Goal: Use online tool/utility: Use online tool/utility

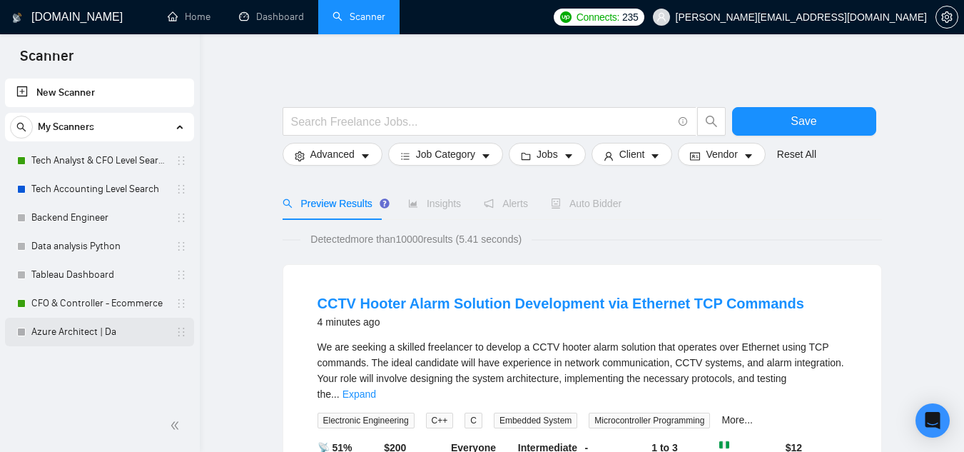
click at [92, 330] on link "Azure Architect | Da" at bounding box center [99, 332] width 136 height 29
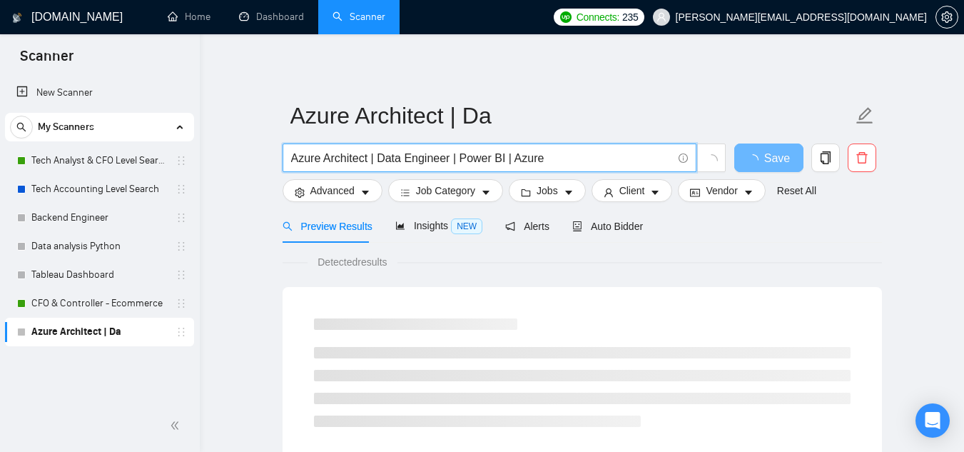
click at [458, 152] on input "Azure Architect | Data Engineer | Power BI | Azure" at bounding box center [481, 158] width 381 height 18
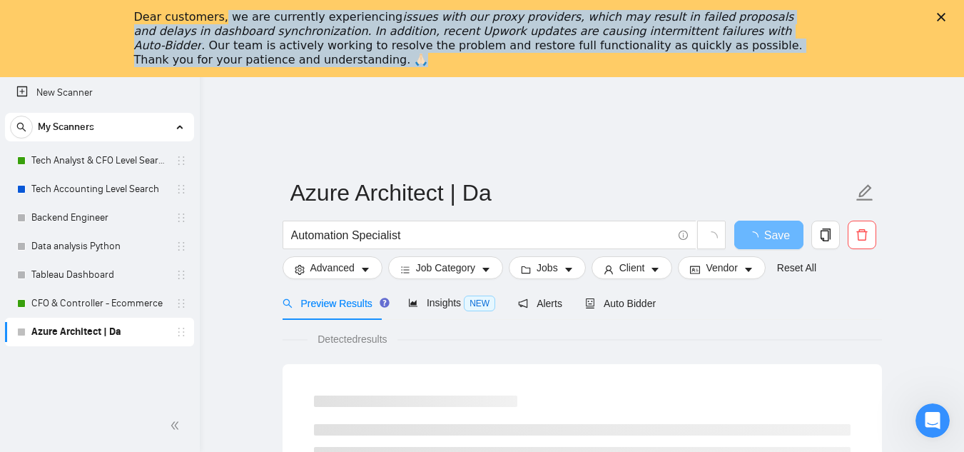
drag, startPoint x: 220, startPoint y: 17, endPoint x: 797, endPoint y: 53, distance: 577.9
click at [797, 53] on div "Dear customers, we are currently experiencing issues with our proxy providers, …" at bounding box center [471, 38] width 674 height 57
click at [797, 52] on div "Dear customers, we are currently experiencing issues with our proxy providers, …" at bounding box center [471, 38] width 674 height 57
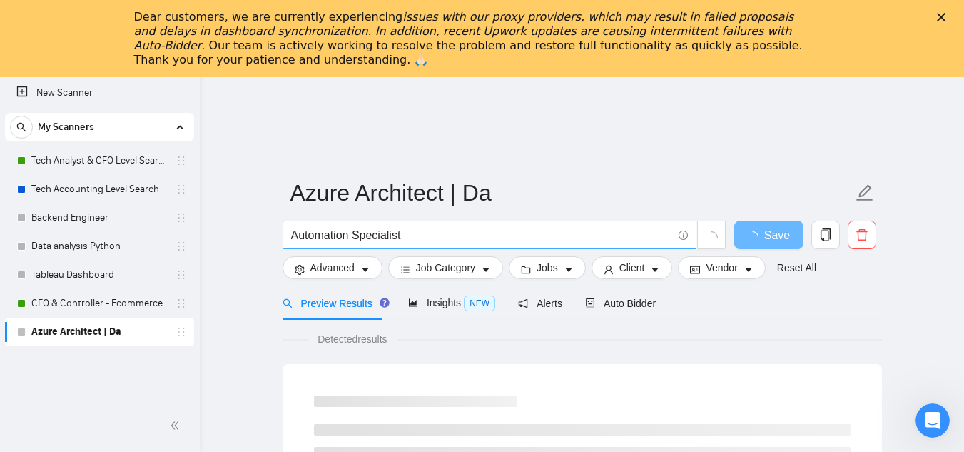
click at [383, 241] on input "Automation Specialist" at bounding box center [481, 235] width 381 height 18
paste input "Chatbots"
paste input "CRM Automation"
click at [433, 238] on input "AI Automation | Chatbots | CRM Automation" at bounding box center [481, 235] width 381 height 18
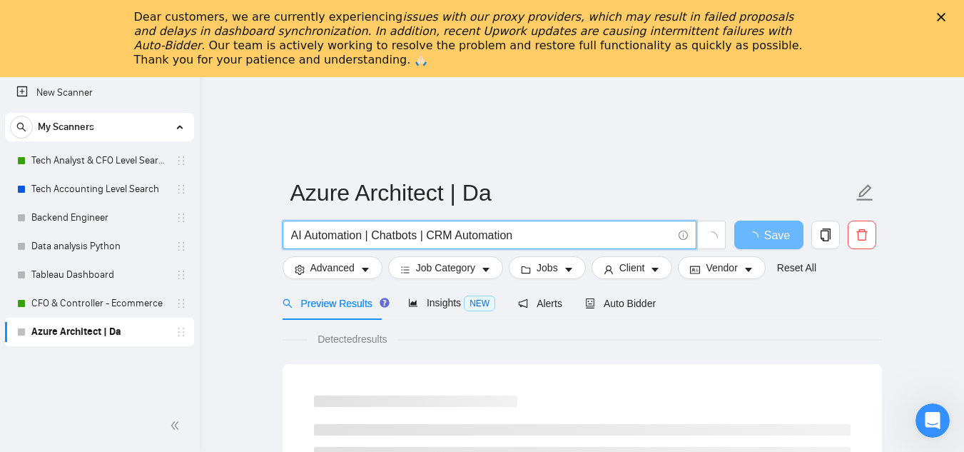
click at [946, 18] on polygon "Close" at bounding box center [941, 17] width 9 height 9
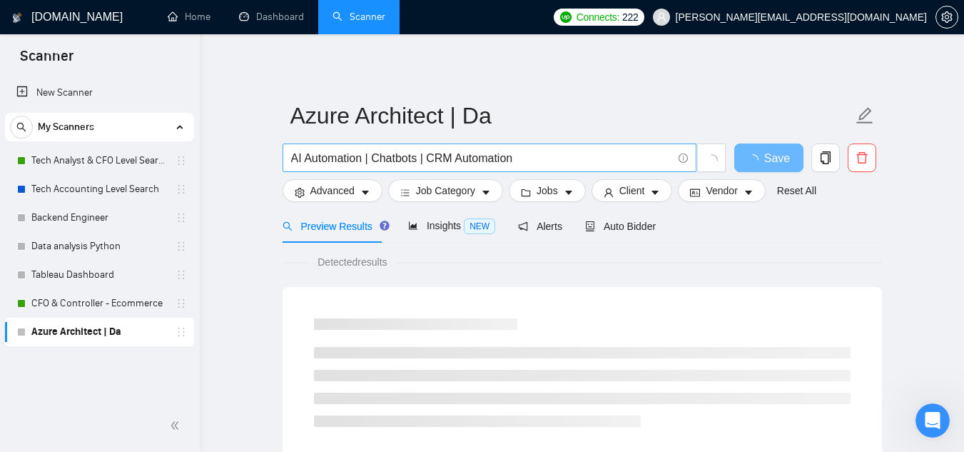
click at [528, 158] on input "AI Automation | Chatbots | CRM Automation" at bounding box center [481, 158] width 381 height 18
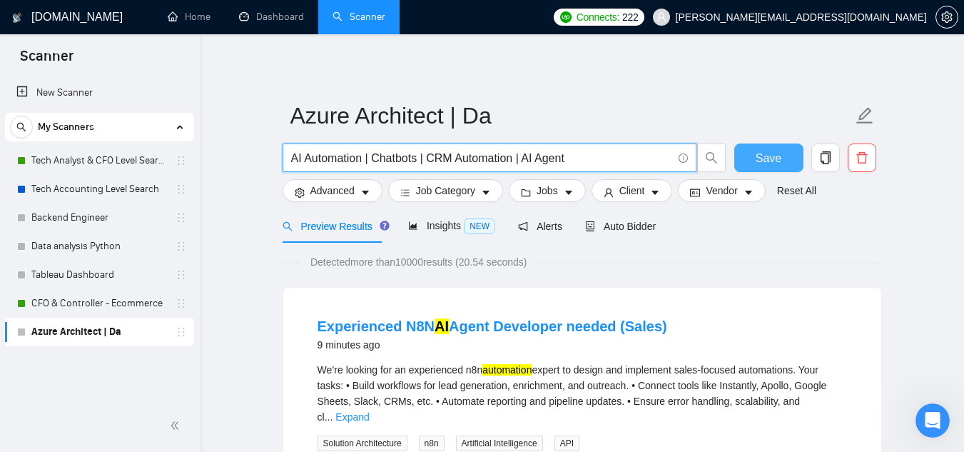
type input "AI Automation | Chatbots | CRM Automation | AI Agent"
click at [759, 157] on span "Save" at bounding box center [769, 158] width 26 height 18
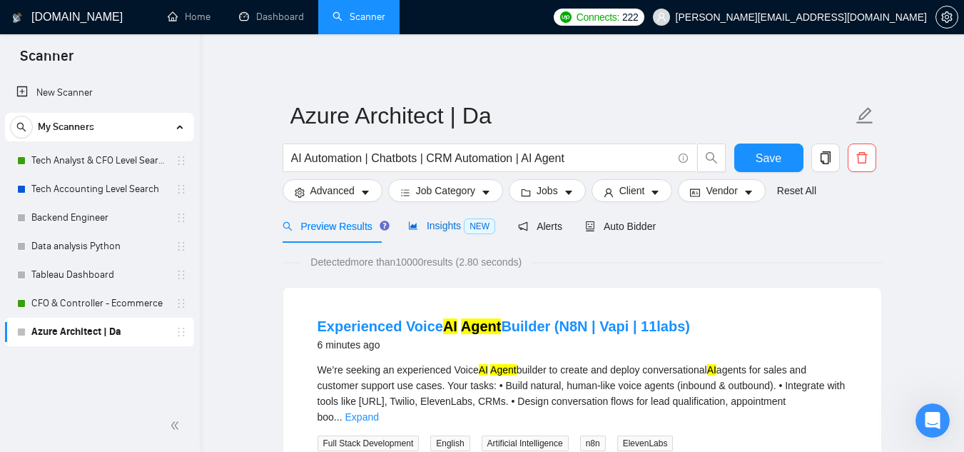
click at [428, 220] on span "Insights NEW" at bounding box center [451, 225] width 87 height 11
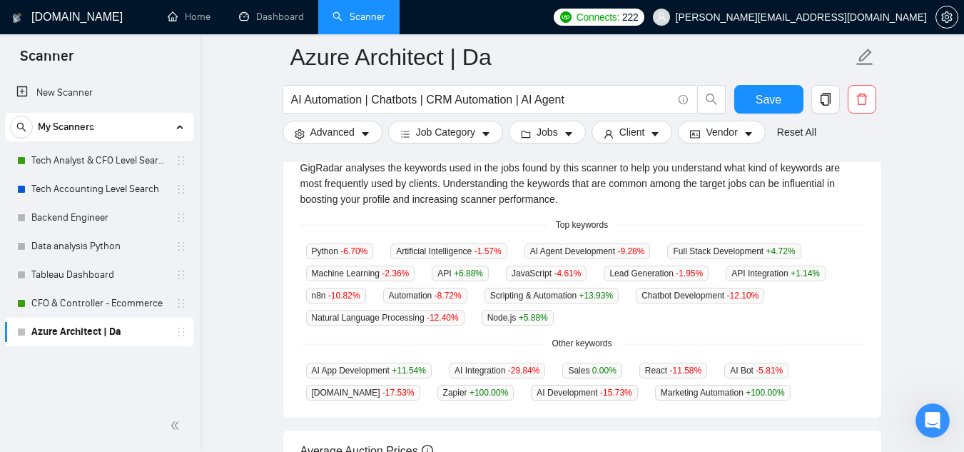
scroll to position [321, 0]
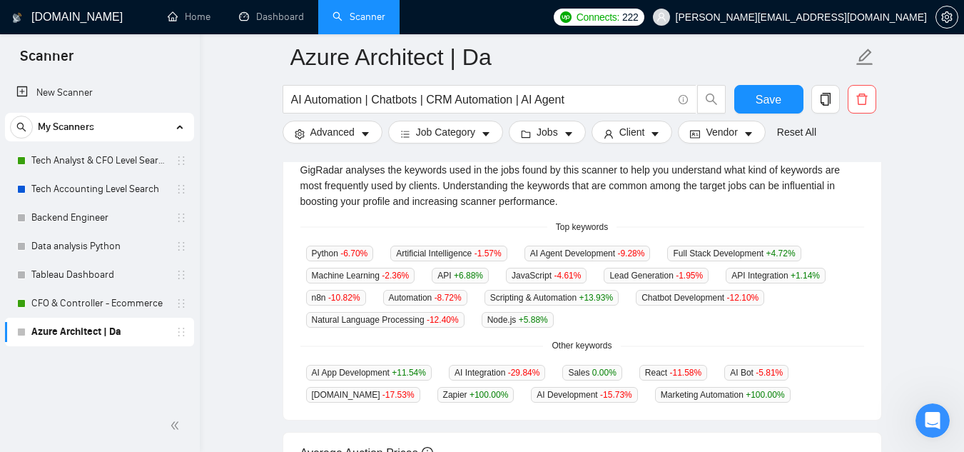
click at [400, 224] on div "Top keywords" at bounding box center [583, 228] width 564 height 14
click at [921, 277] on main "Azure Architect | Da AI Automation | Chatbots | CRM Automation | AI Agent Save …" at bounding box center [582, 220] width 719 height 969
